Goal: Check status: Check status

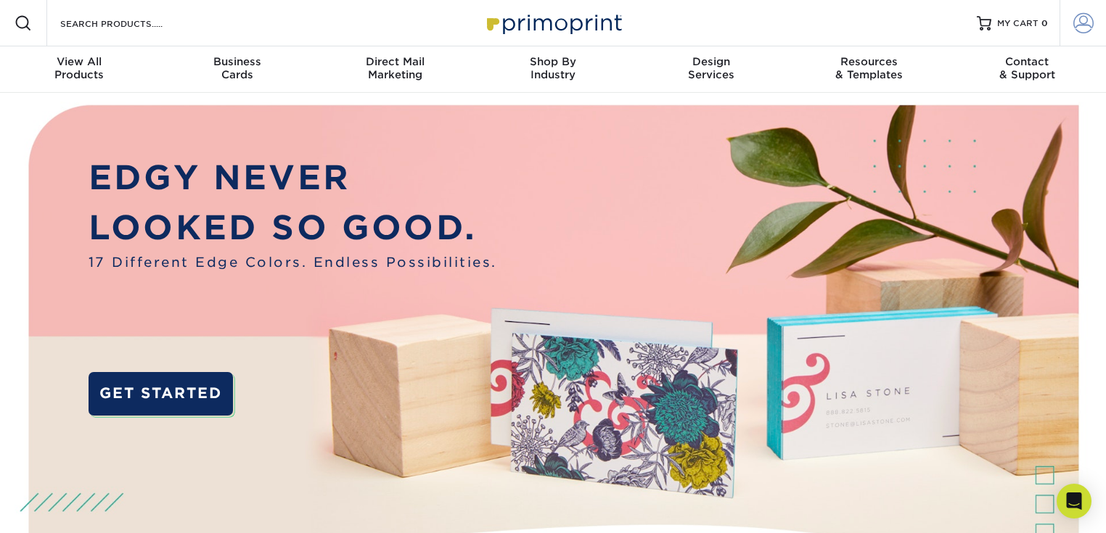
type input "[EMAIL_ADDRESS][DOMAIN_NAME]"
click at [1084, 19] on span at bounding box center [1084, 23] width 20 height 20
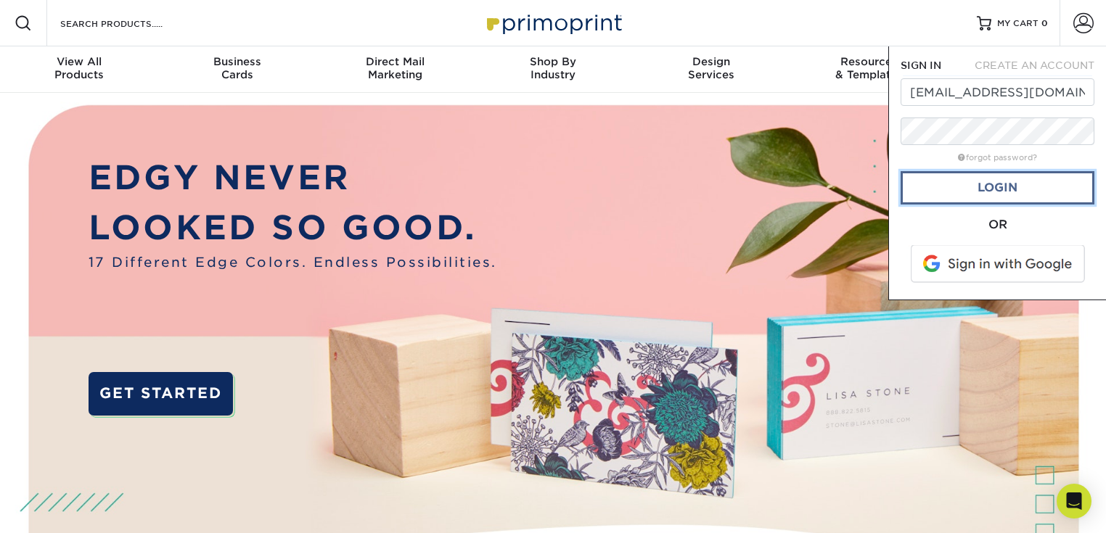
click at [999, 181] on link "Login" at bounding box center [998, 187] width 194 height 33
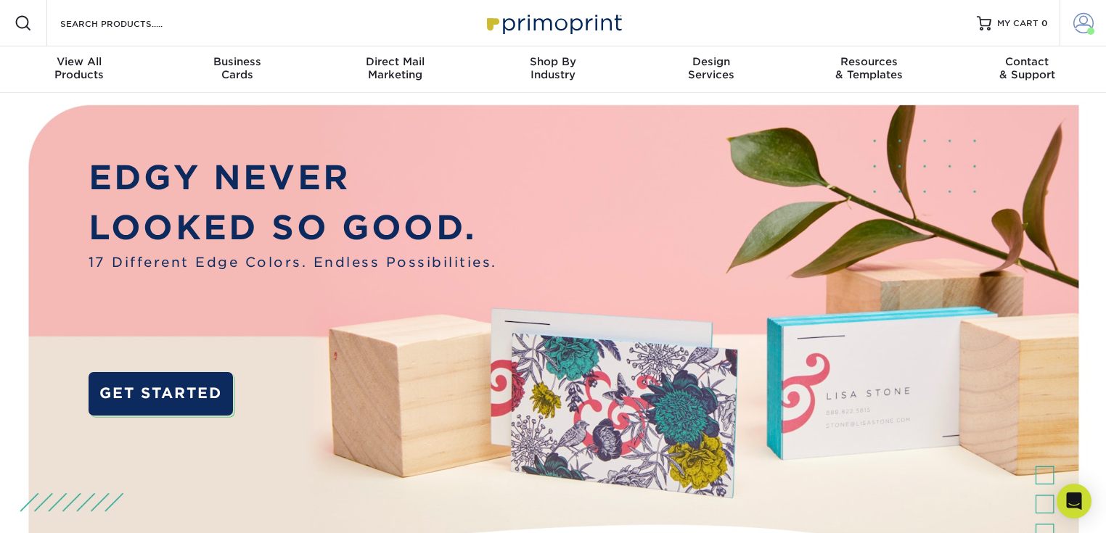
click at [1072, 26] on link "Account" at bounding box center [1083, 23] width 46 height 46
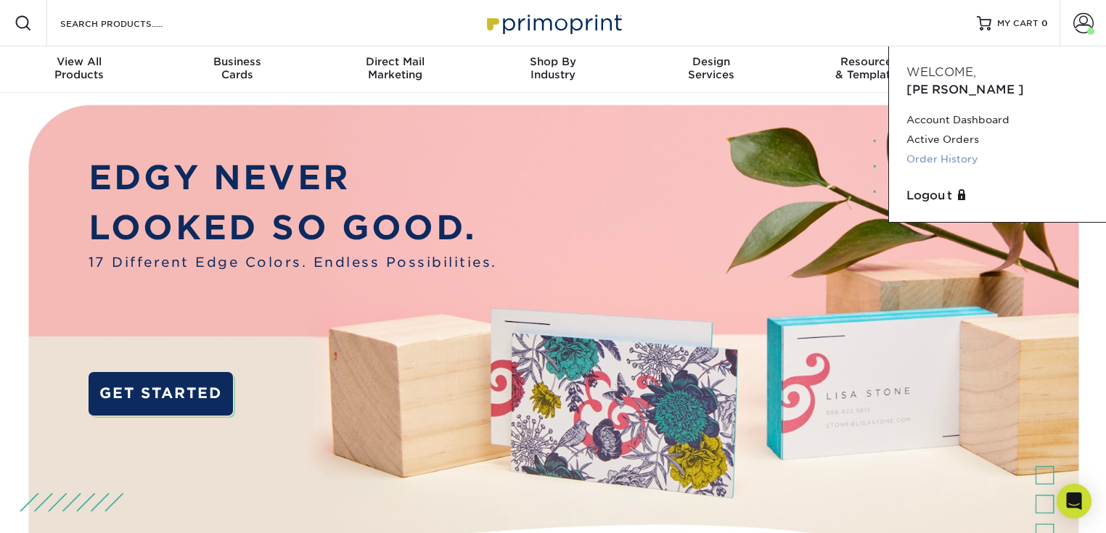
click at [949, 150] on link "Order History" at bounding box center [998, 160] width 182 height 20
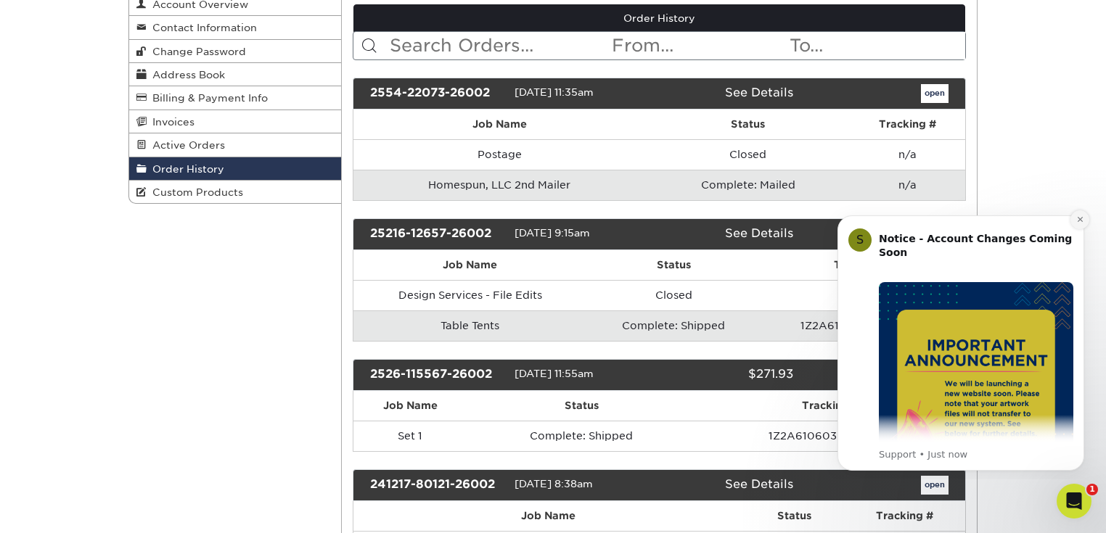
click at [1080, 220] on icon "Dismiss notification" at bounding box center [1079, 219] width 5 height 5
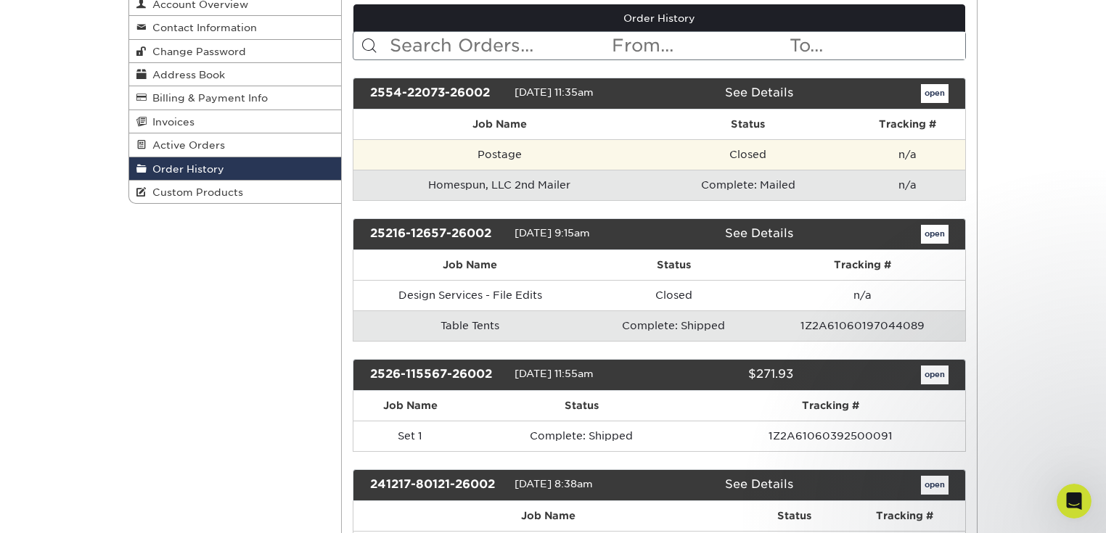
scroll to position [58, 0]
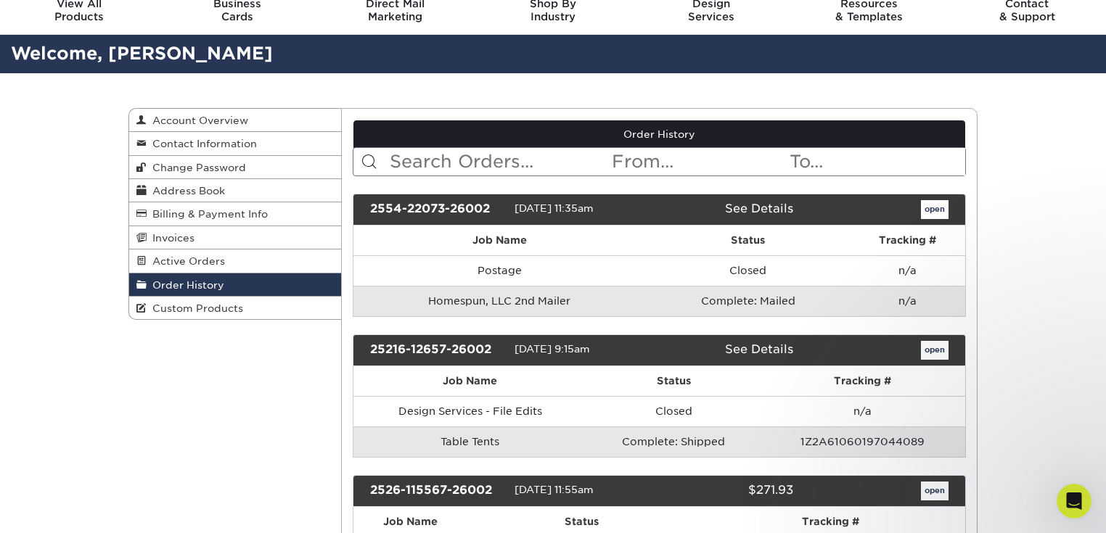
click at [765, 205] on link "See Details" at bounding box center [759, 209] width 68 height 14
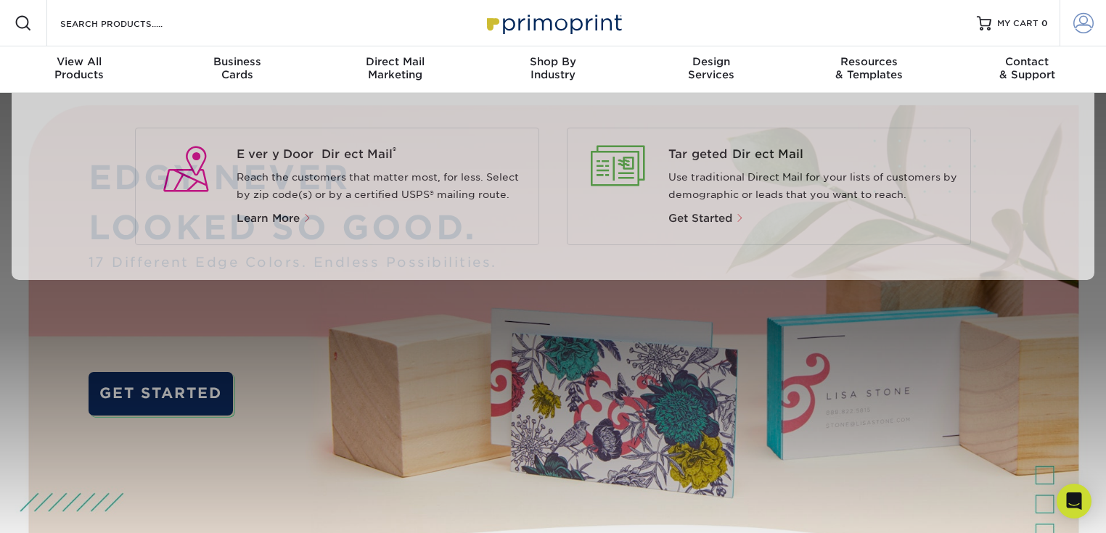
type input "[EMAIL_ADDRESS][DOMAIN_NAME]"
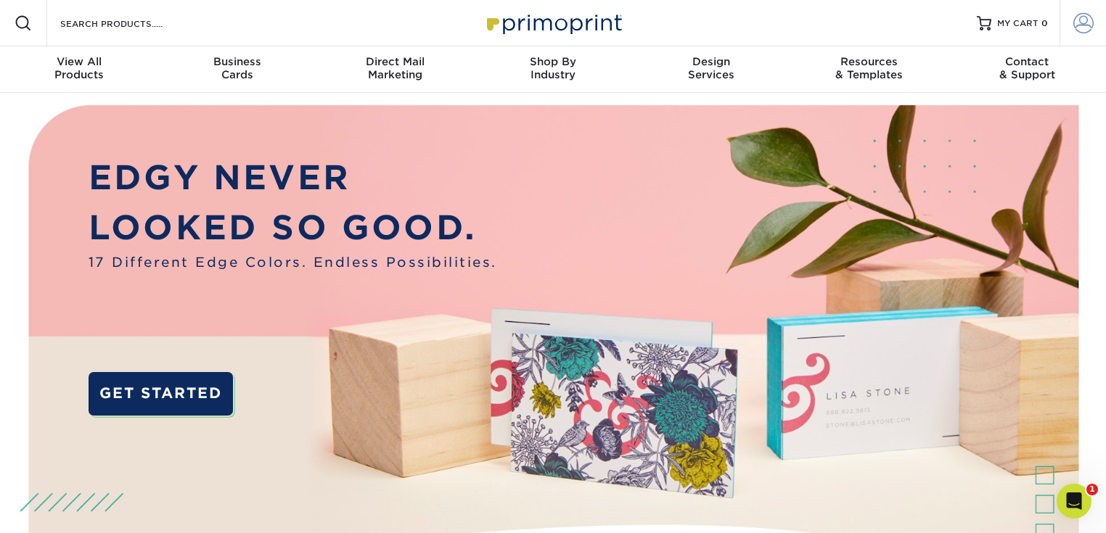
click at [1079, 26] on span at bounding box center [1084, 23] width 20 height 20
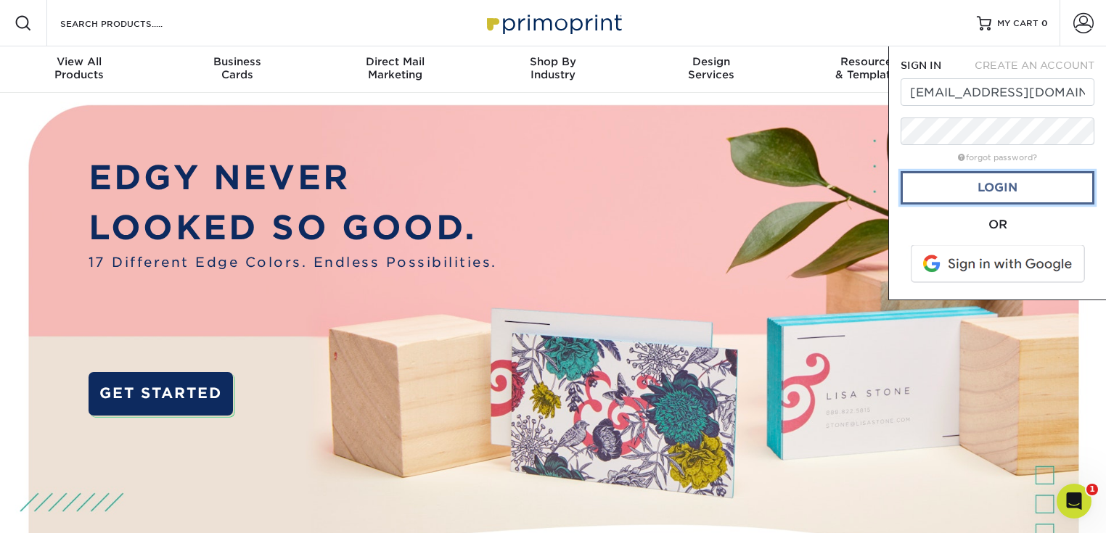
click at [1007, 182] on link "Login" at bounding box center [998, 187] width 194 height 33
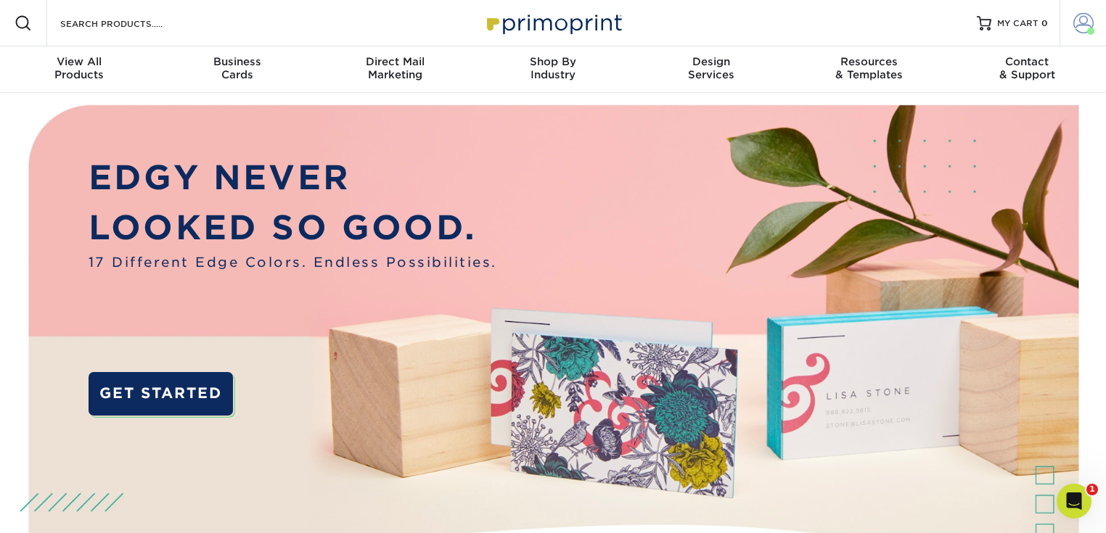
click at [1082, 20] on span at bounding box center [1084, 23] width 20 height 20
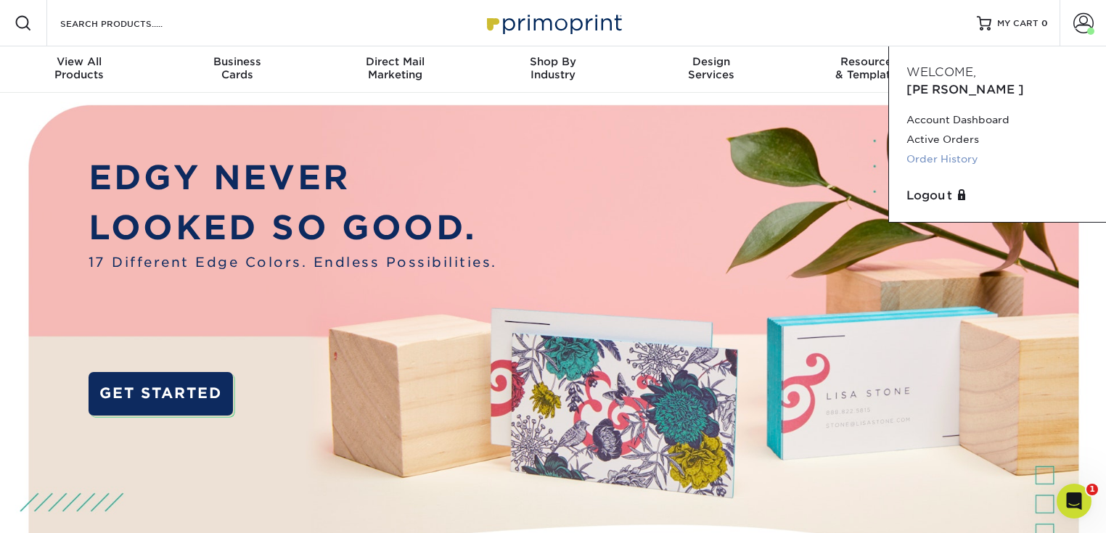
click at [967, 150] on link "Order History" at bounding box center [998, 160] width 182 height 20
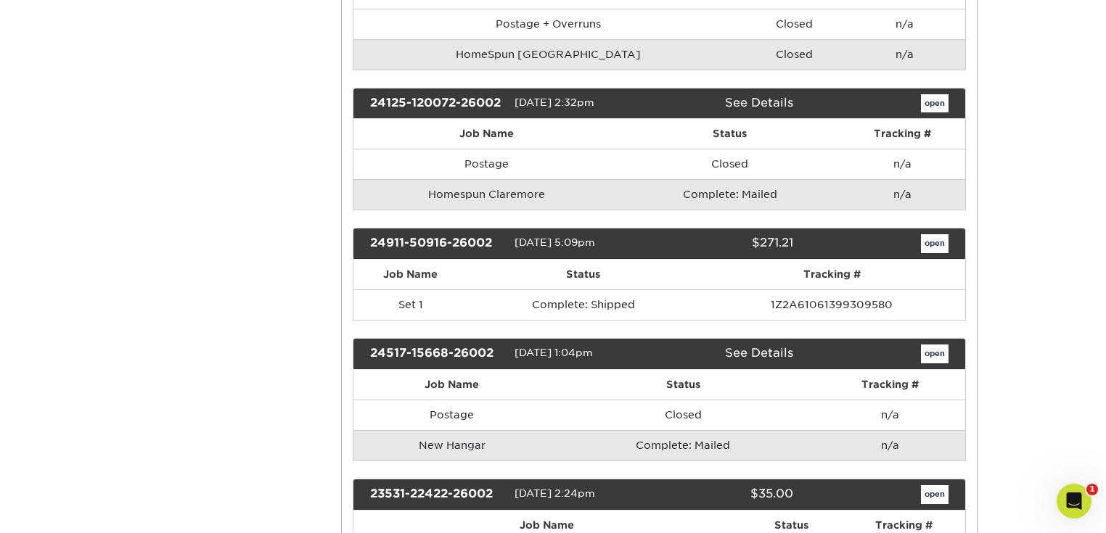
scroll to position [639, 0]
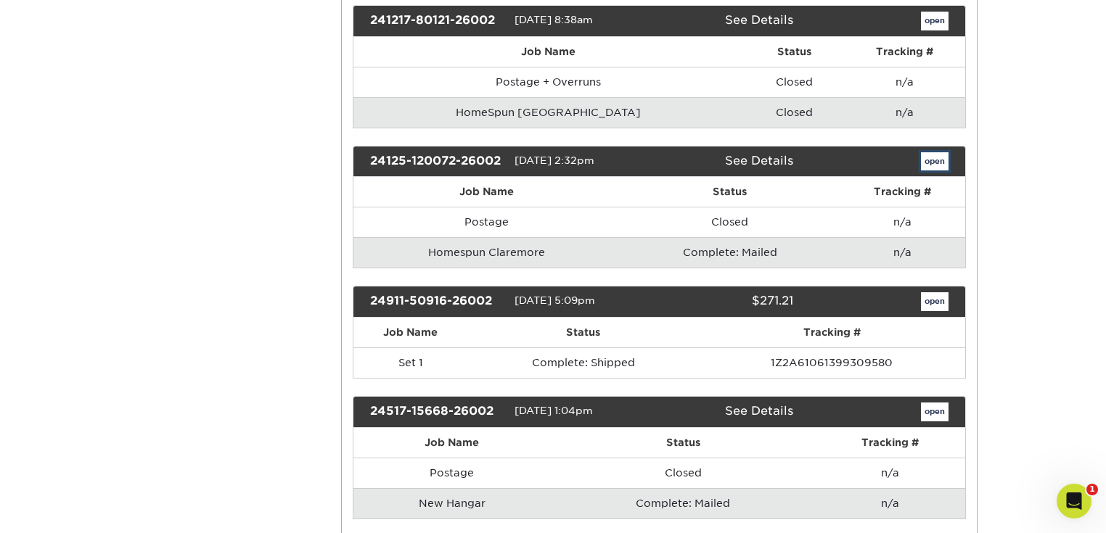
click at [934, 156] on link "open" at bounding box center [935, 161] width 28 height 19
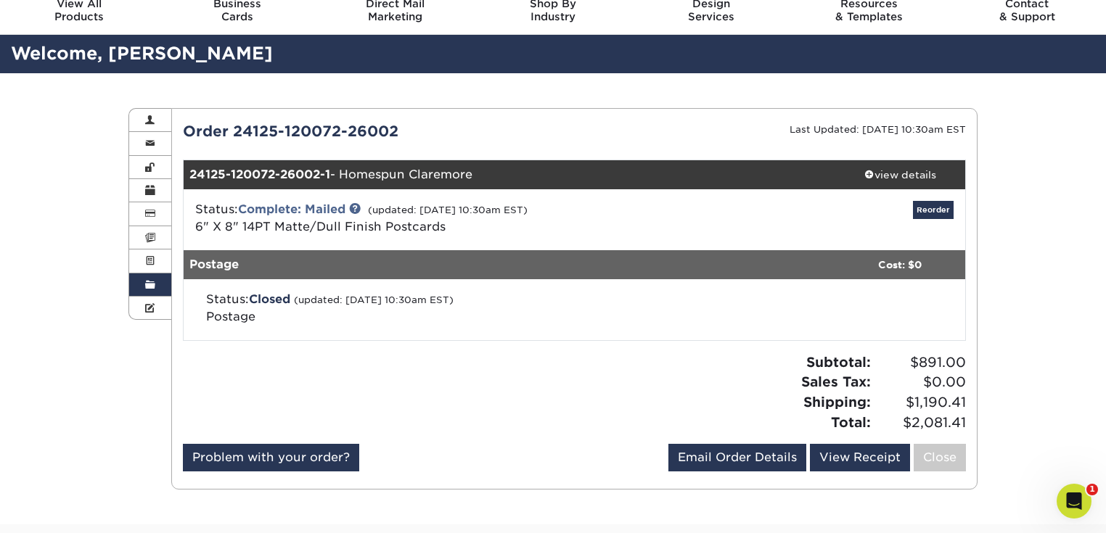
scroll to position [116, 0]
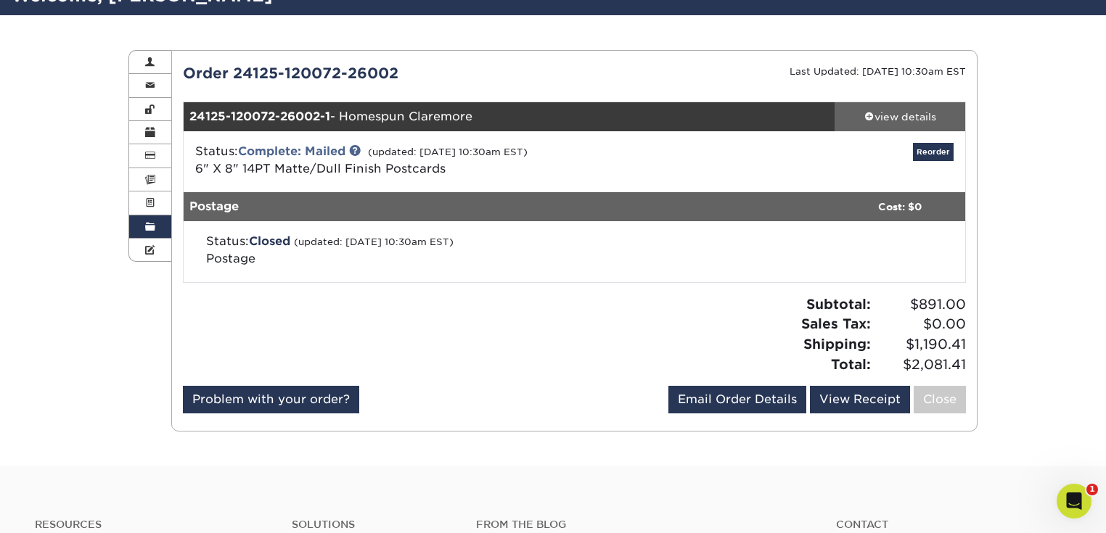
click at [894, 115] on div "view details" at bounding box center [900, 117] width 131 height 15
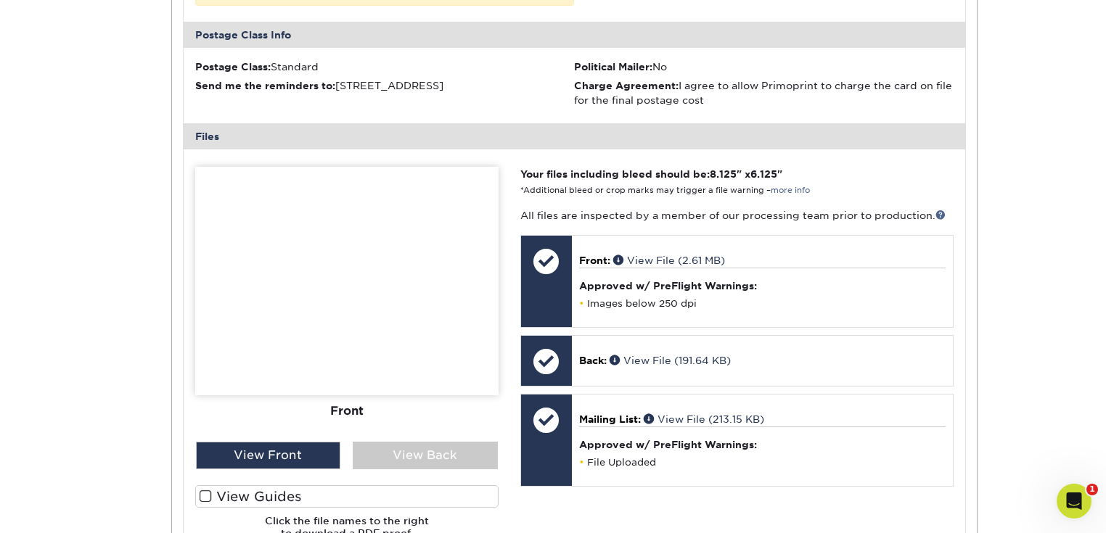
scroll to position [639, 0]
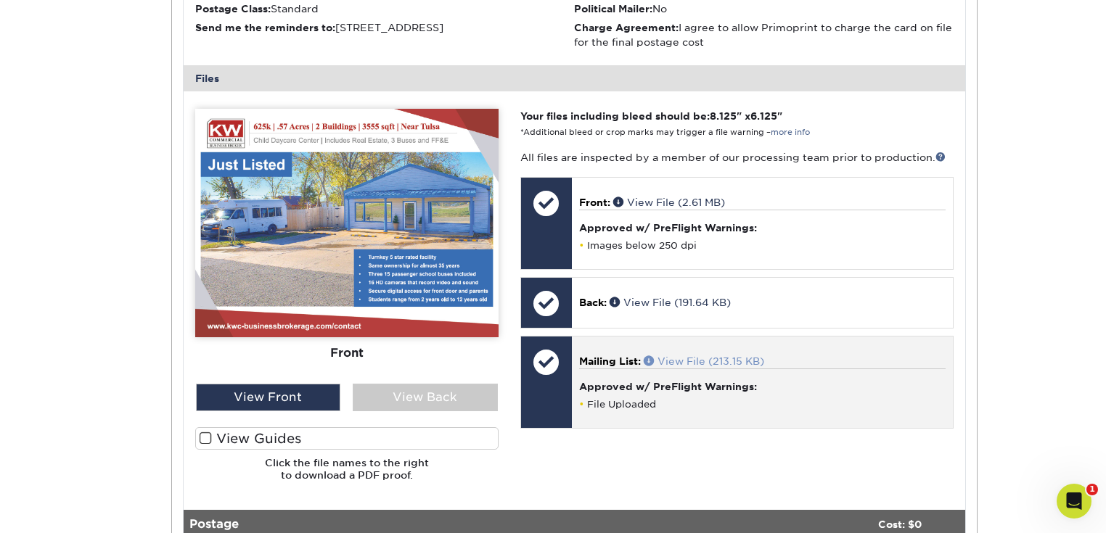
click at [680, 359] on link "View File (213.15 KB)" at bounding box center [704, 362] width 120 height 12
click at [647, 356] on span at bounding box center [651, 361] width 14 height 10
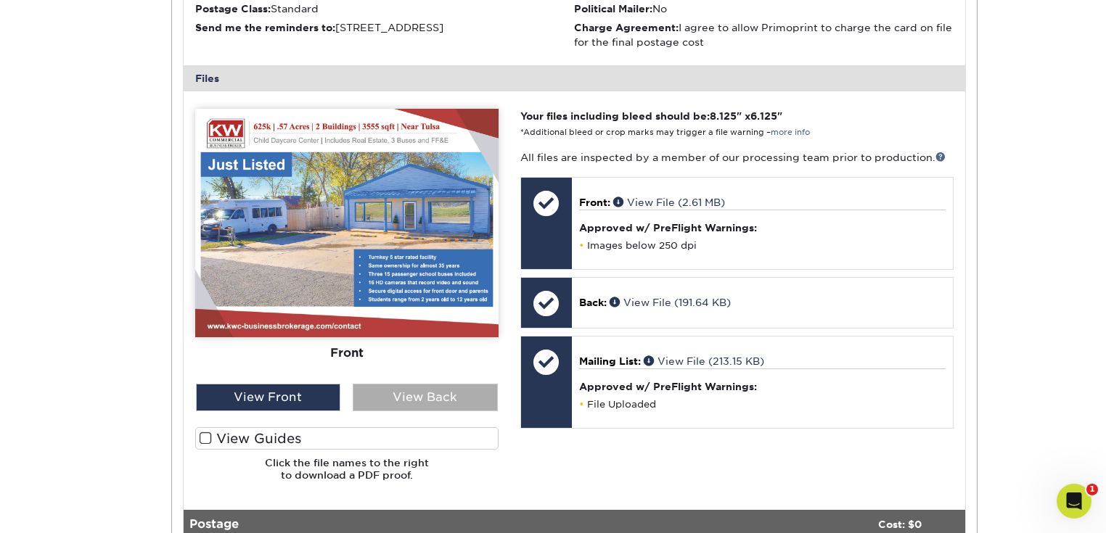
click at [398, 404] on div "View Back" at bounding box center [425, 398] width 145 height 28
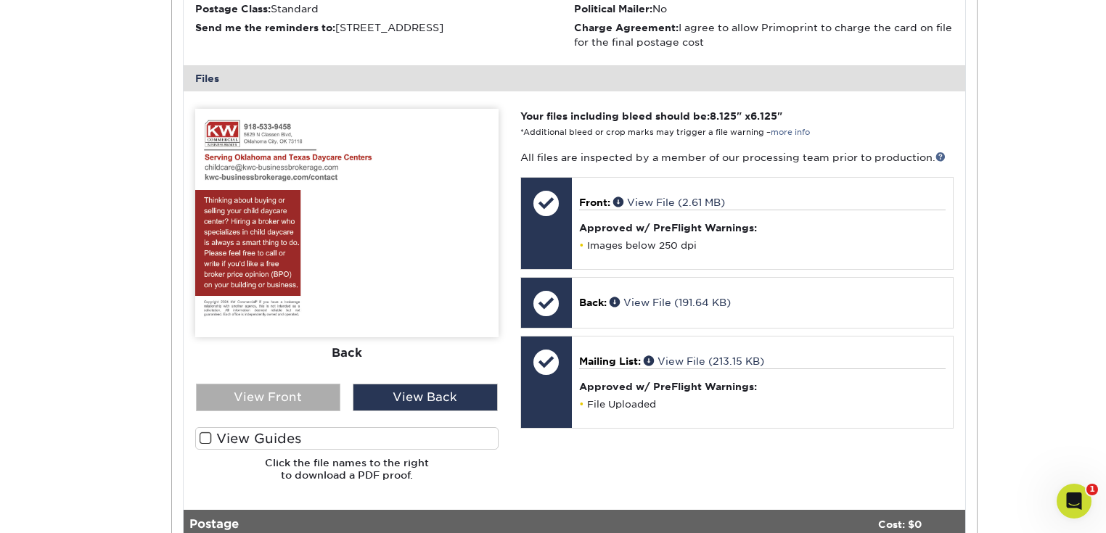
click at [320, 396] on div "View Front" at bounding box center [268, 398] width 145 height 28
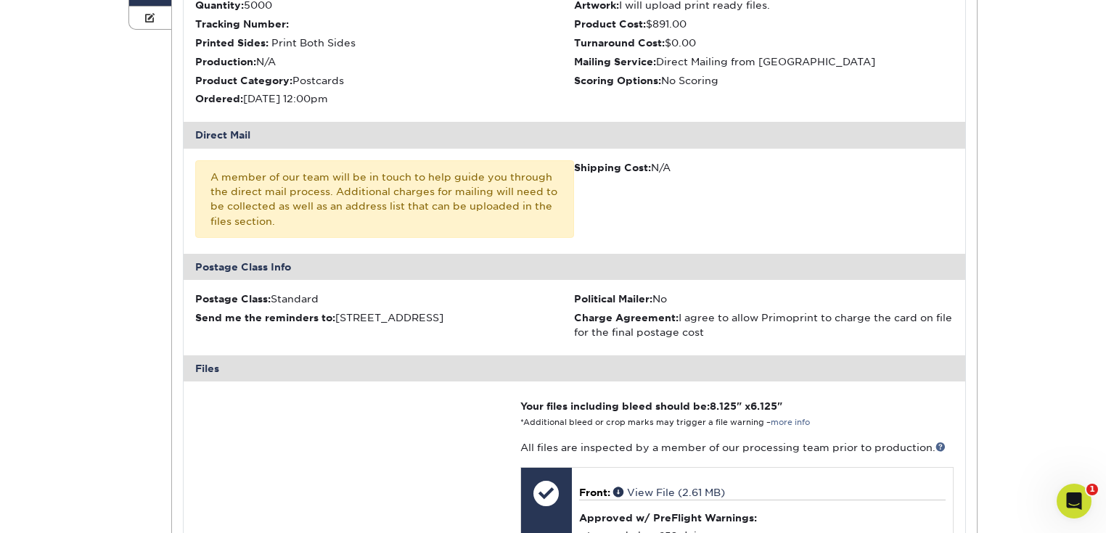
scroll to position [0, 0]
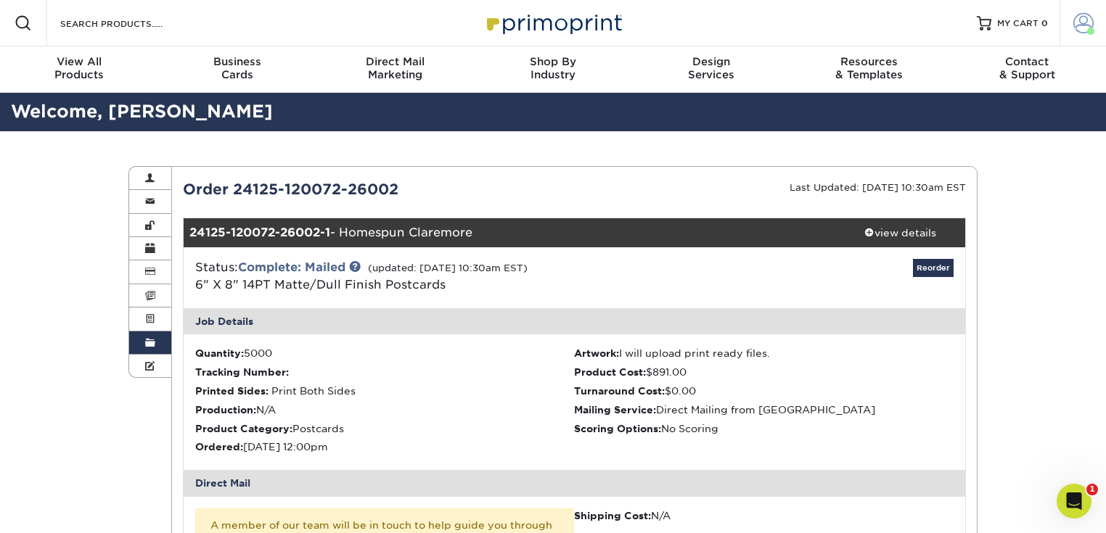
click at [1088, 18] on span at bounding box center [1084, 23] width 20 height 20
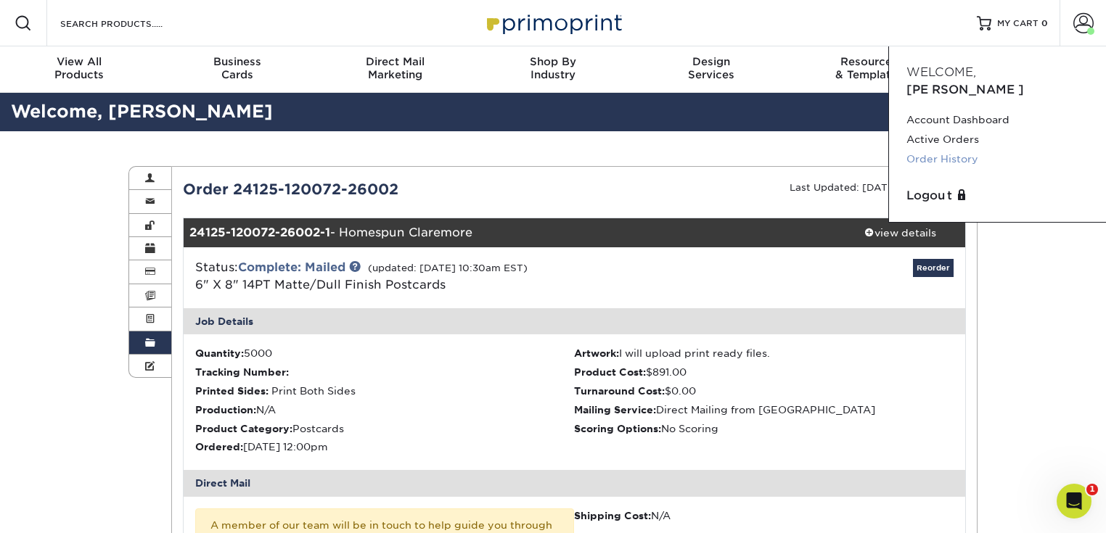
click at [952, 150] on link "Order History" at bounding box center [998, 160] width 182 height 20
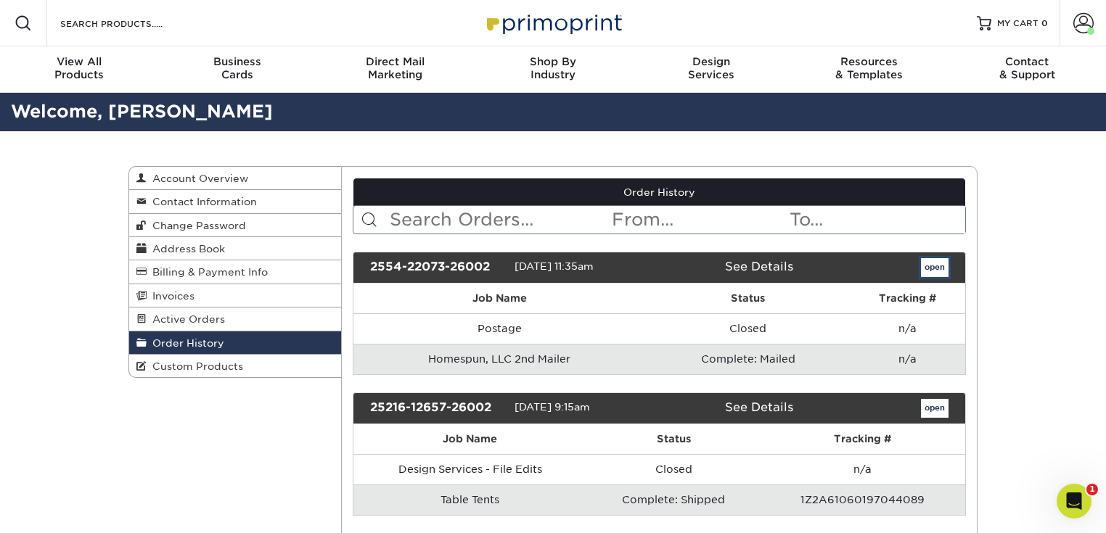
click at [938, 269] on link "open" at bounding box center [935, 267] width 28 height 19
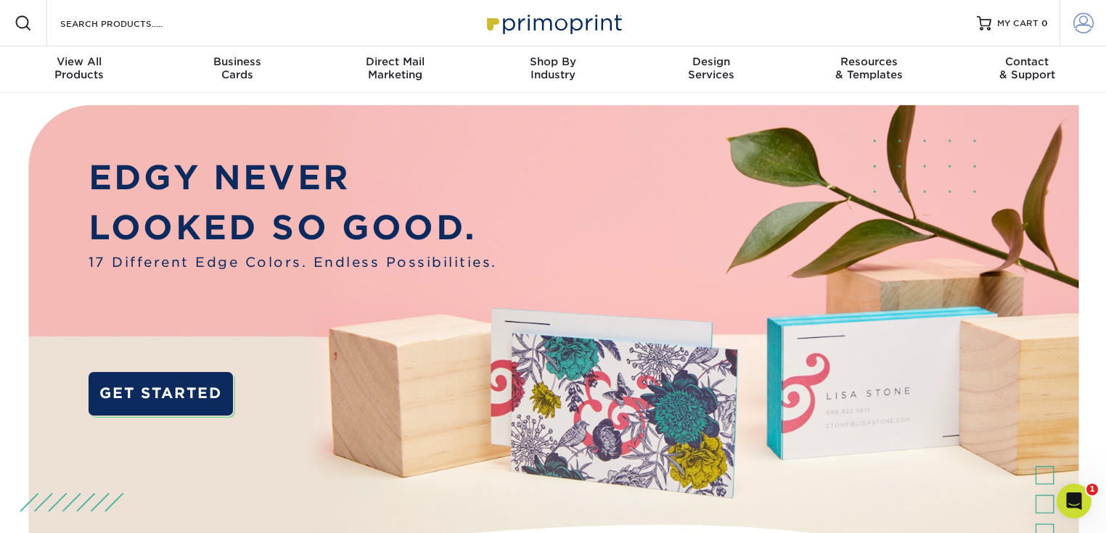
click at [1084, 23] on span at bounding box center [1084, 23] width 20 height 20
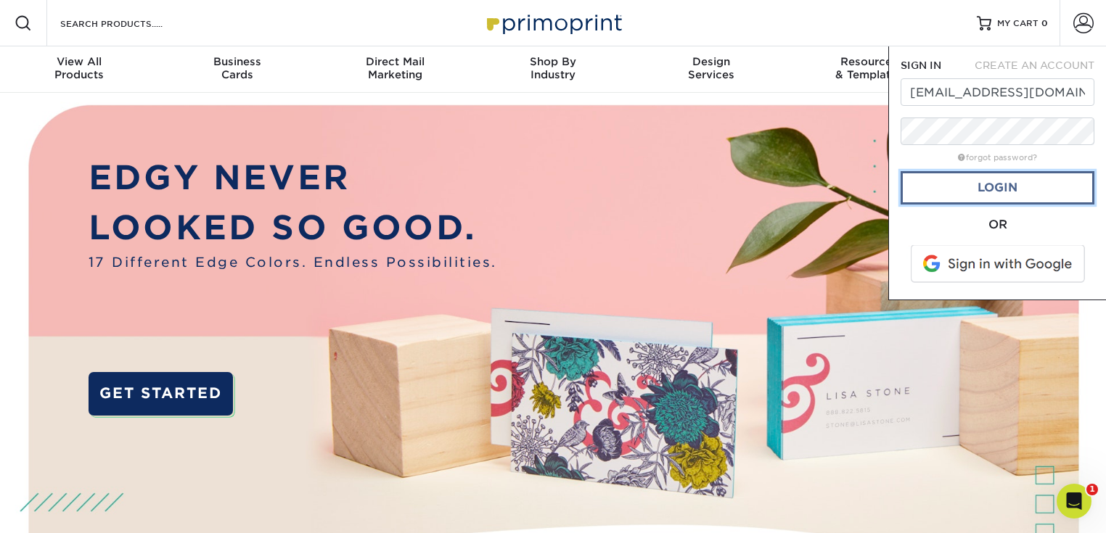
click at [1000, 195] on link "Login" at bounding box center [998, 187] width 194 height 33
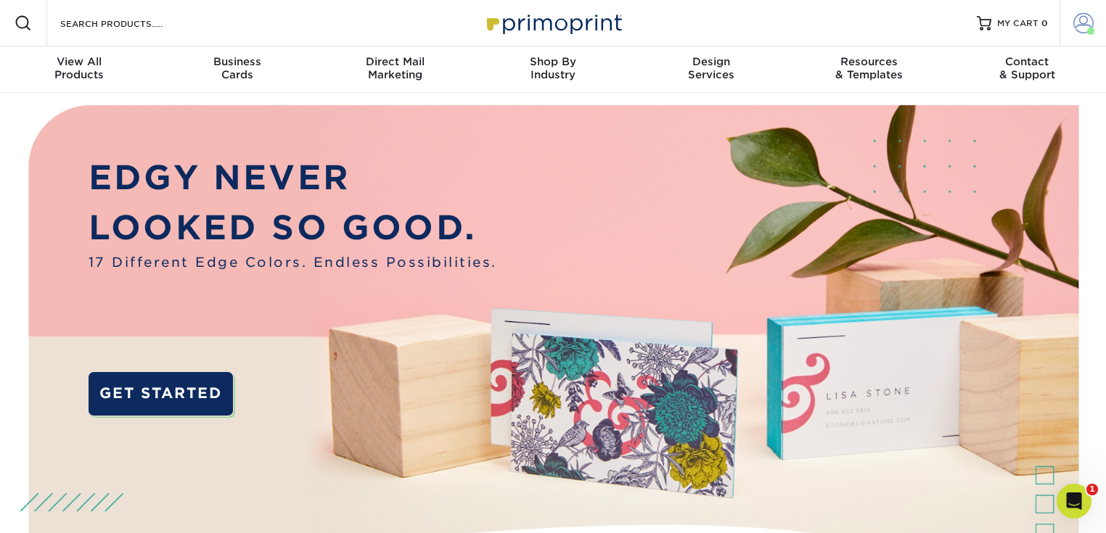
click at [1075, 28] on span at bounding box center [1084, 23] width 20 height 20
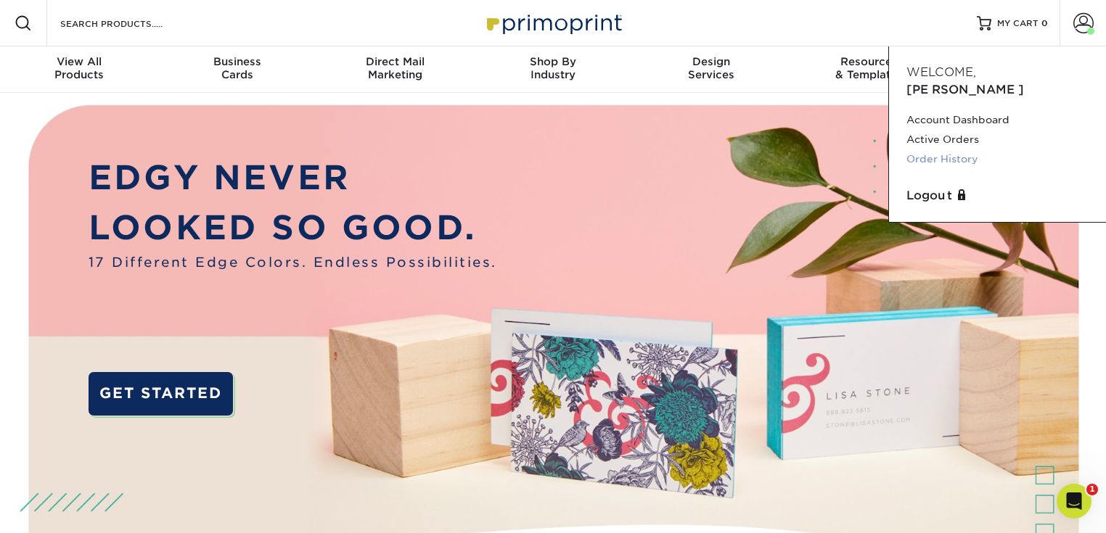
click at [958, 150] on link "Order History" at bounding box center [998, 160] width 182 height 20
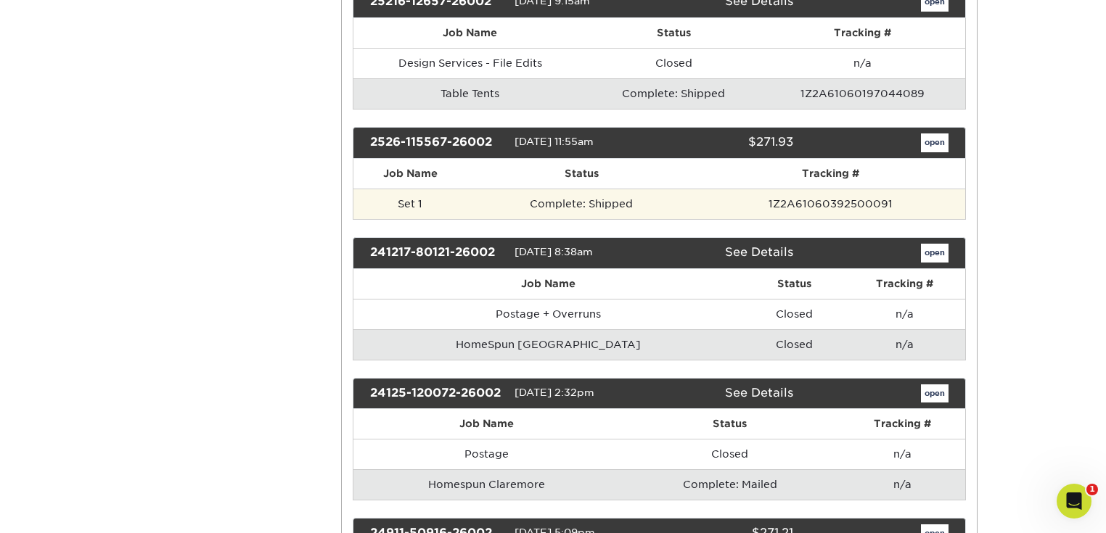
scroll to position [465, 0]
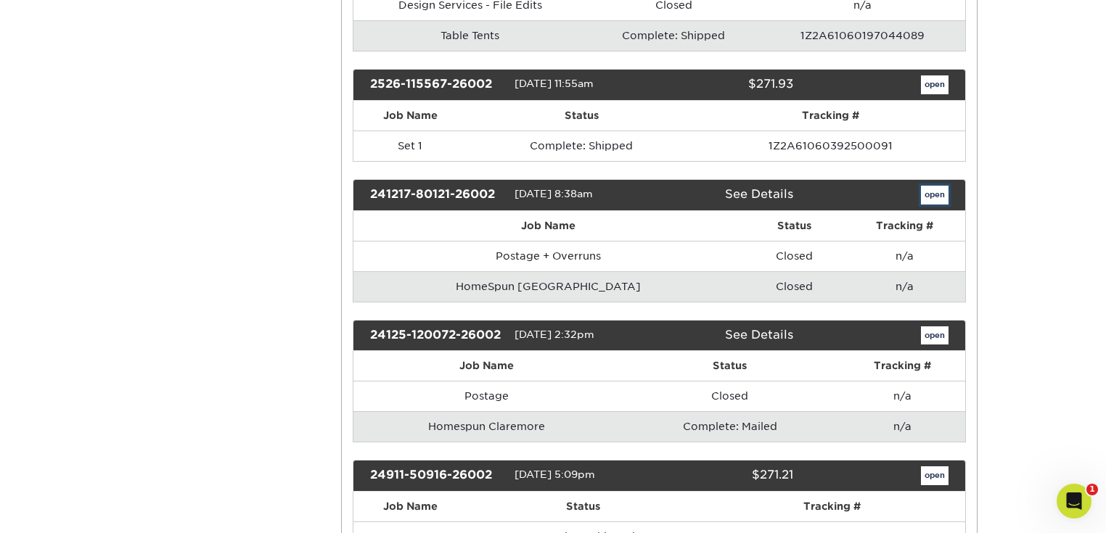
click at [929, 187] on link "open" at bounding box center [935, 195] width 28 height 19
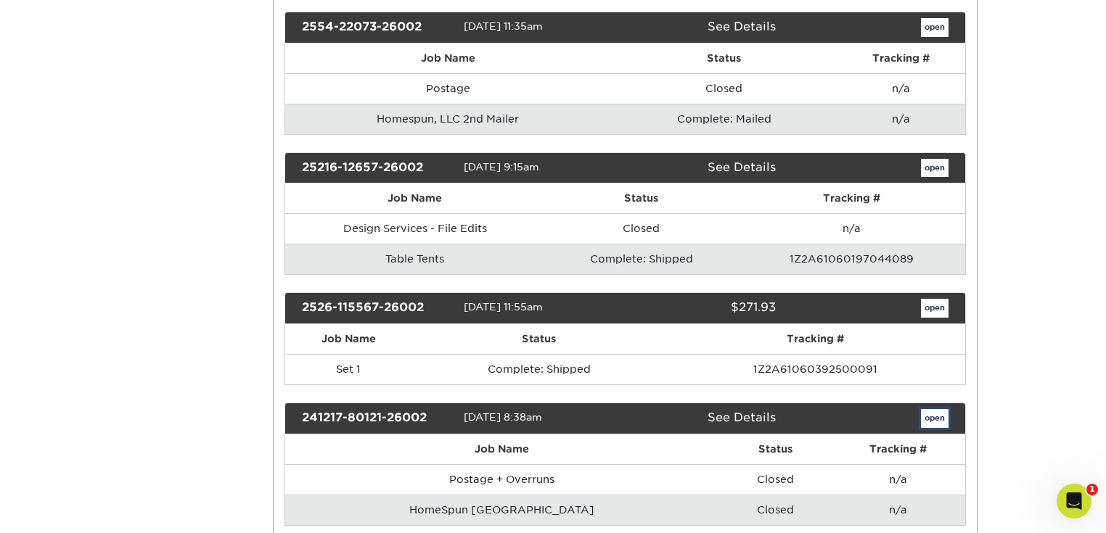
scroll to position [0, 0]
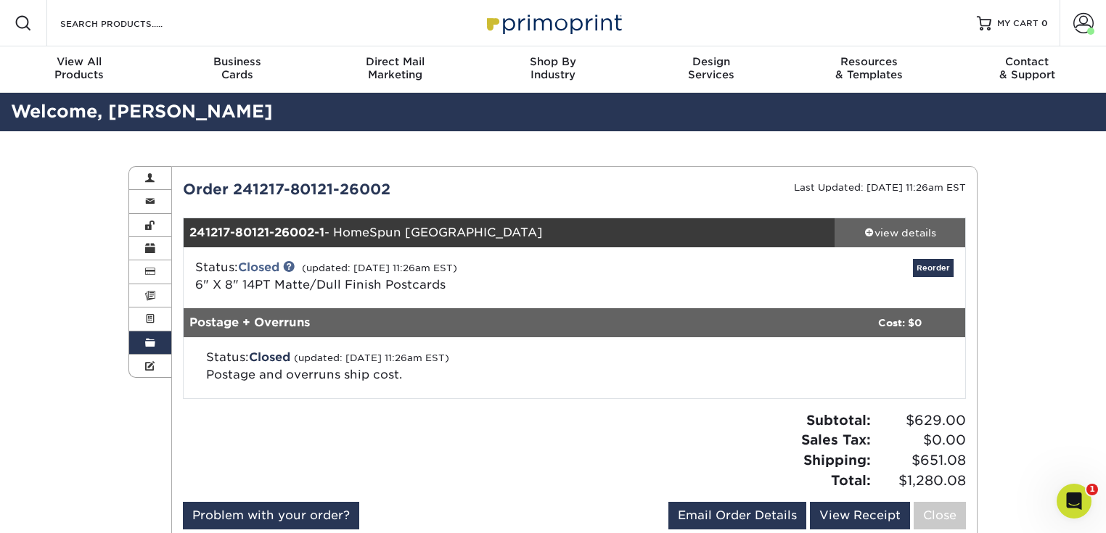
click at [905, 234] on div "view details" at bounding box center [900, 233] width 131 height 15
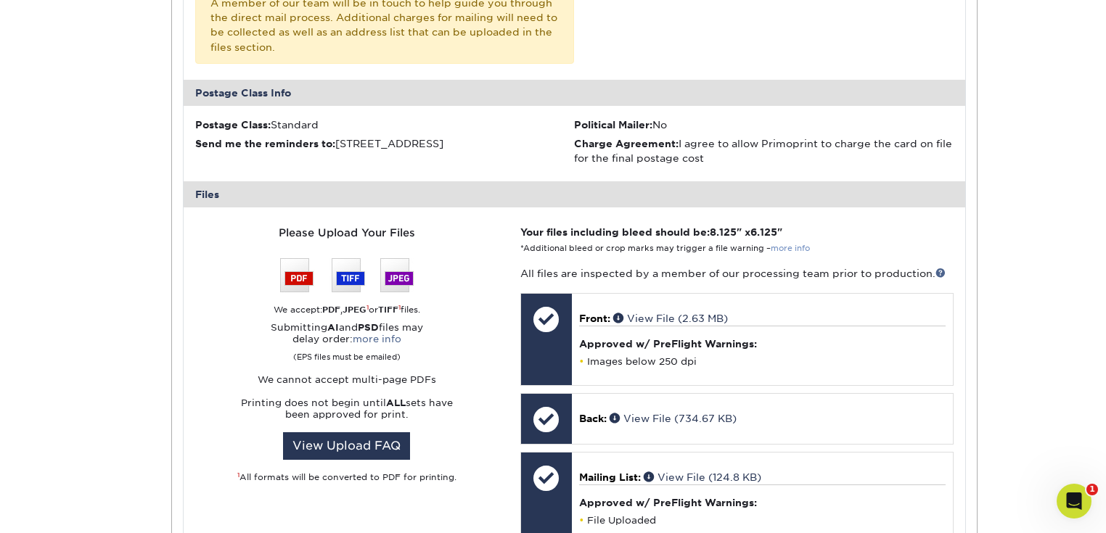
scroll to position [581, 0]
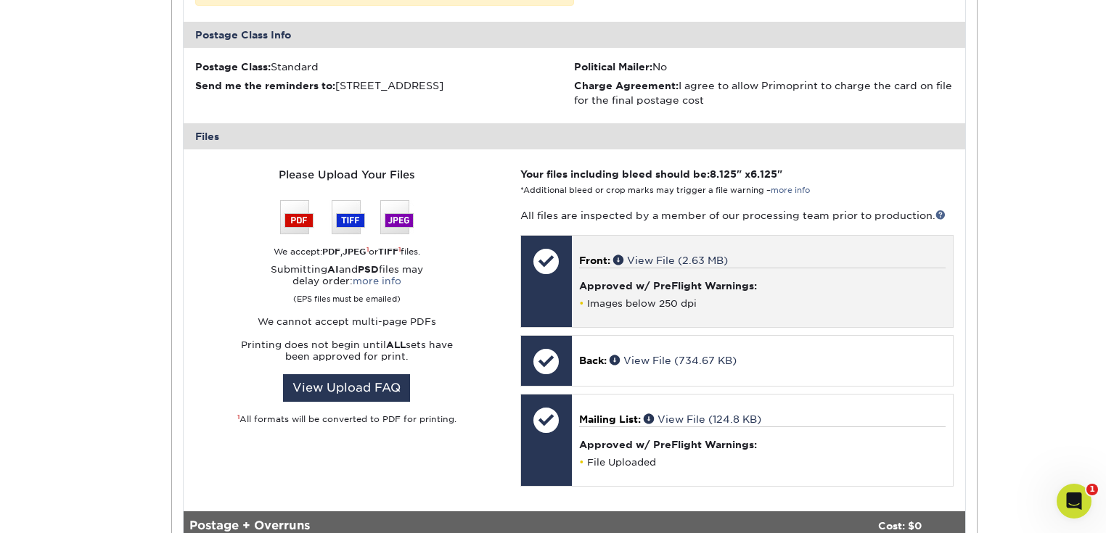
click at [594, 288] on h4 "Approved w/ PreFlight Warnings:" at bounding box center [762, 286] width 367 height 12
click at [689, 258] on link "View File (2.63 MB)" at bounding box center [670, 261] width 115 height 12
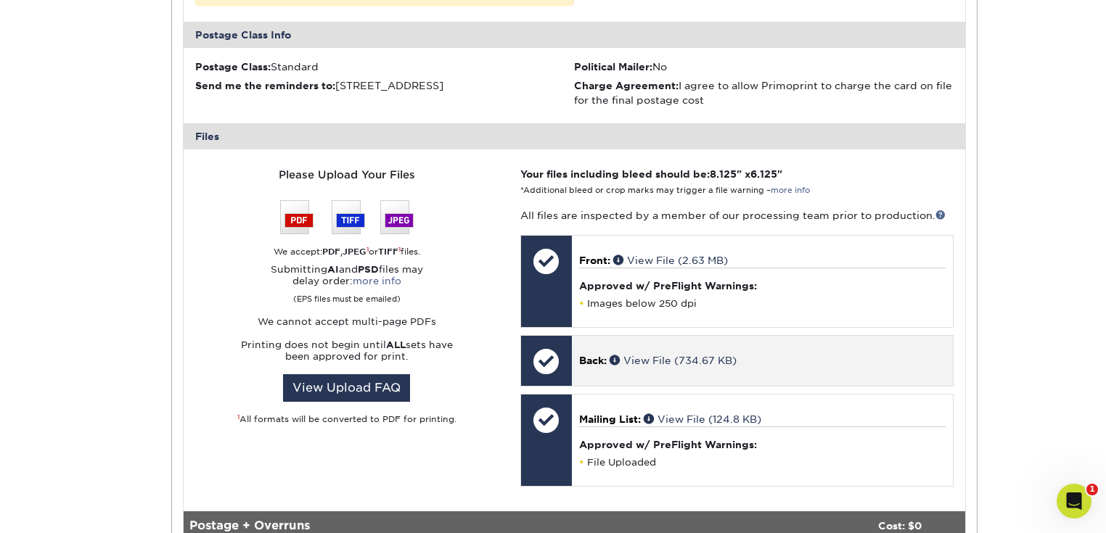
click at [642, 366] on p "Back: View File (734.67 KB)" at bounding box center [762, 360] width 367 height 15
click at [649, 356] on link "View File (734.67 KB)" at bounding box center [673, 361] width 127 height 12
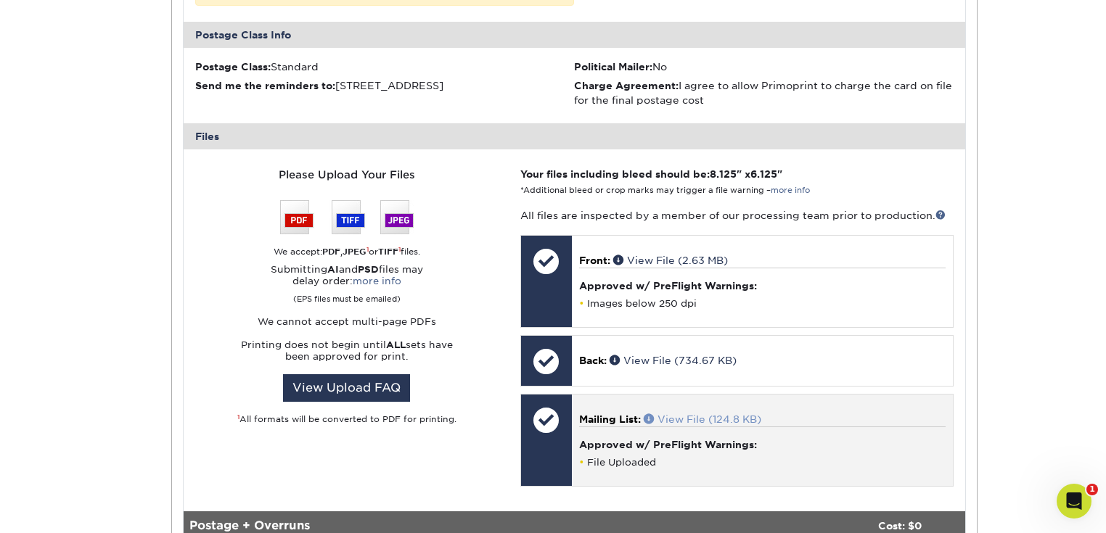
click at [688, 415] on link "View File (124.8 KB)" at bounding box center [703, 420] width 118 height 12
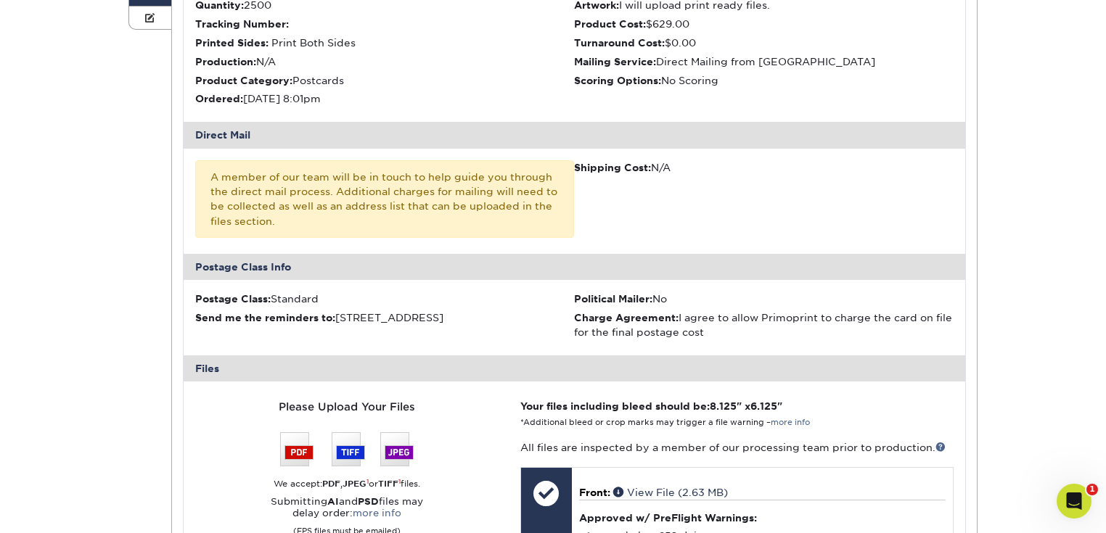
scroll to position [0, 0]
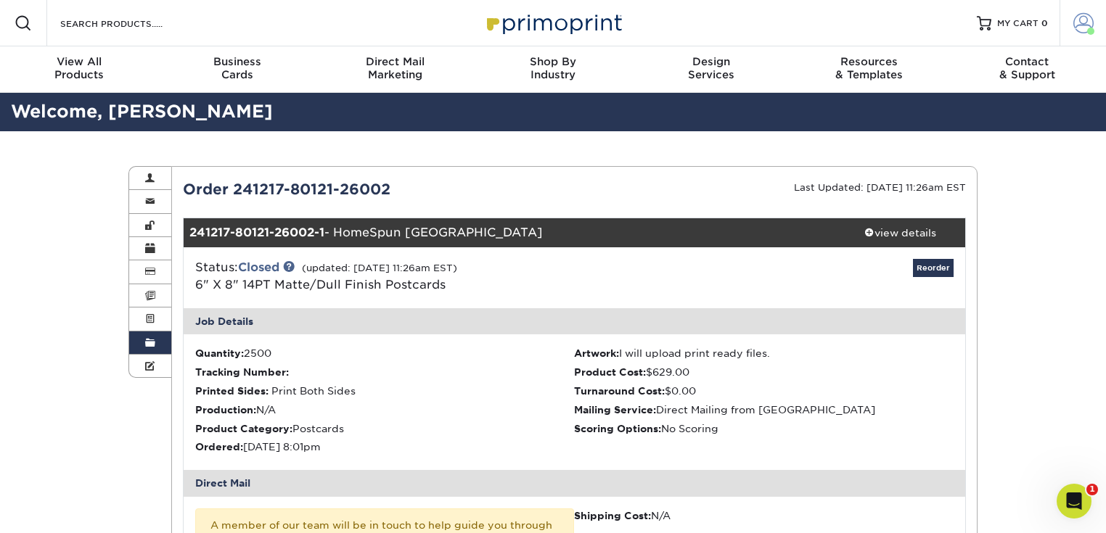
click at [1081, 33] on span at bounding box center [1084, 23] width 20 height 20
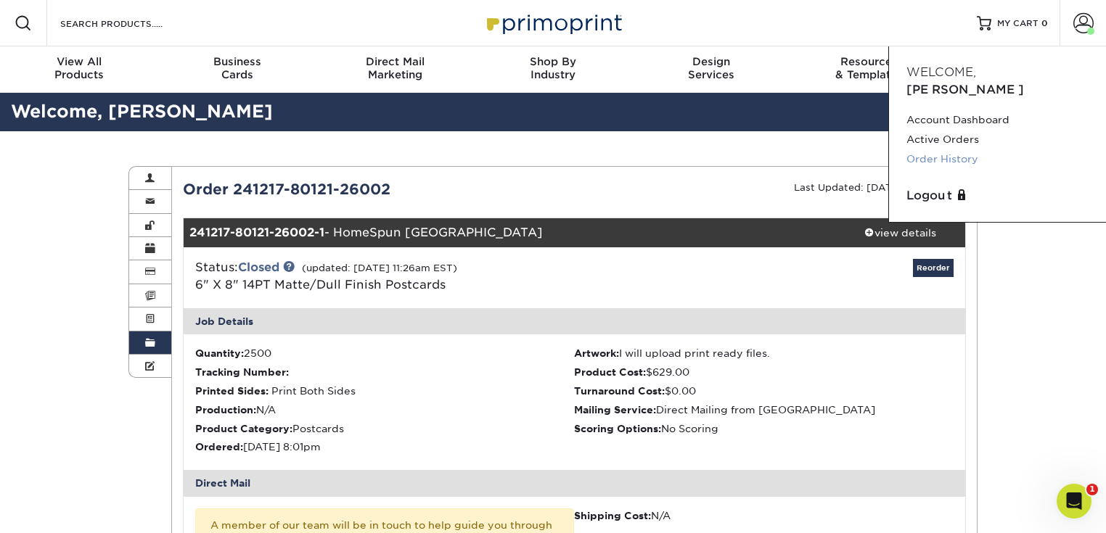
click at [944, 150] on link "Order History" at bounding box center [998, 160] width 182 height 20
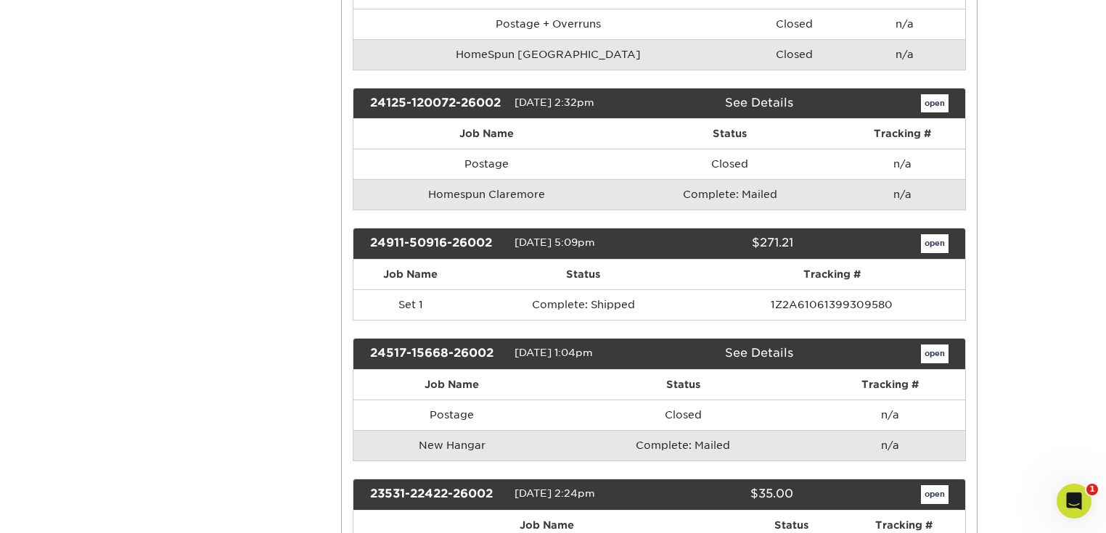
scroll to position [755, 0]
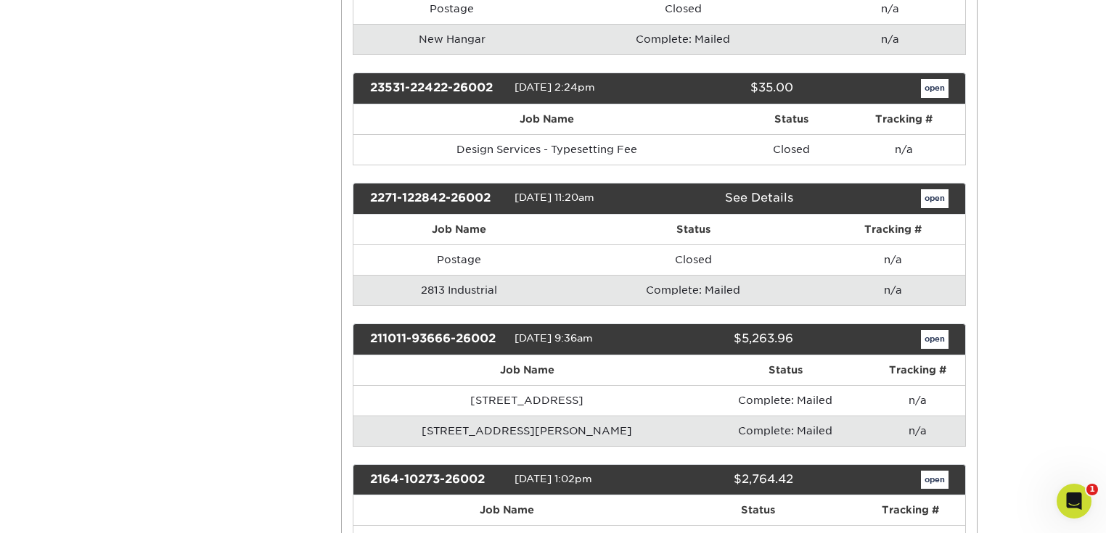
scroll to position [1219, 0]
